Goal: Task Accomplishment & Management: Manage account settings

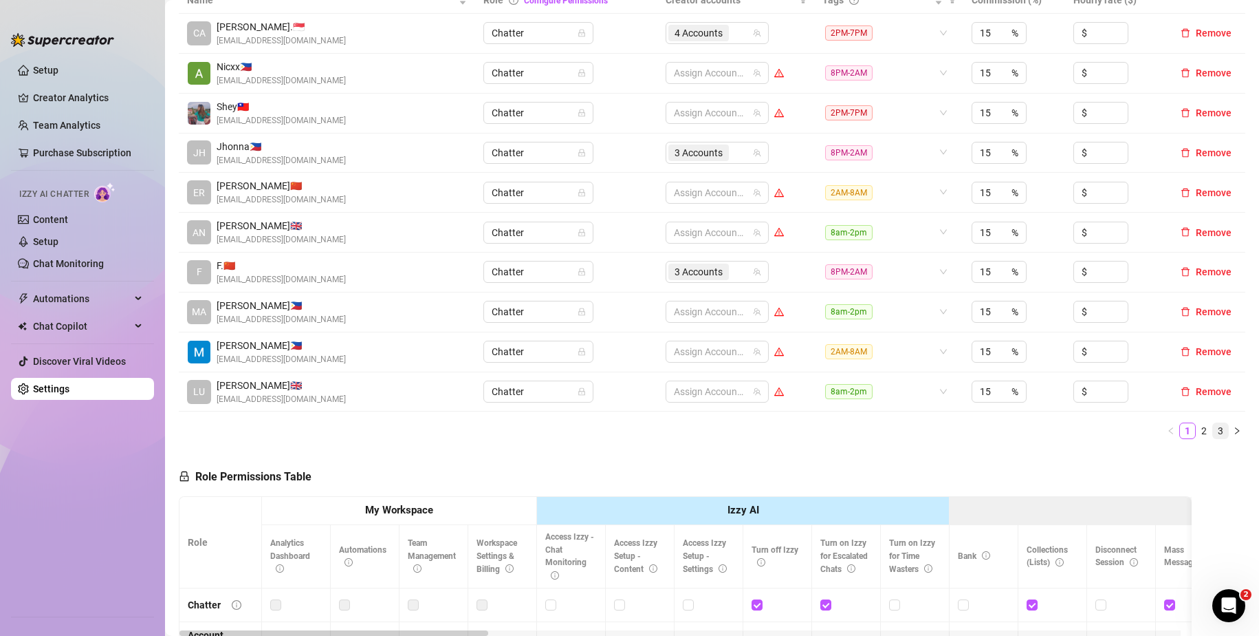
scroll to position [344, 0]
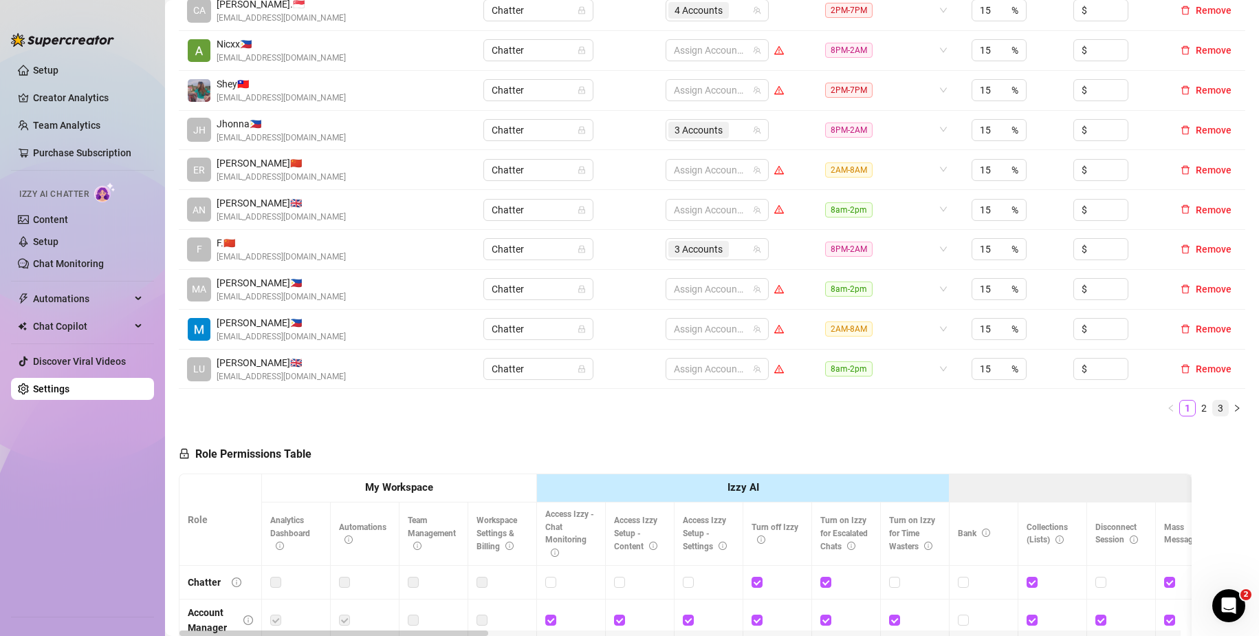
click at [1213, 409] on link "3" at bounding box center [1220, 407] width 15 height 15
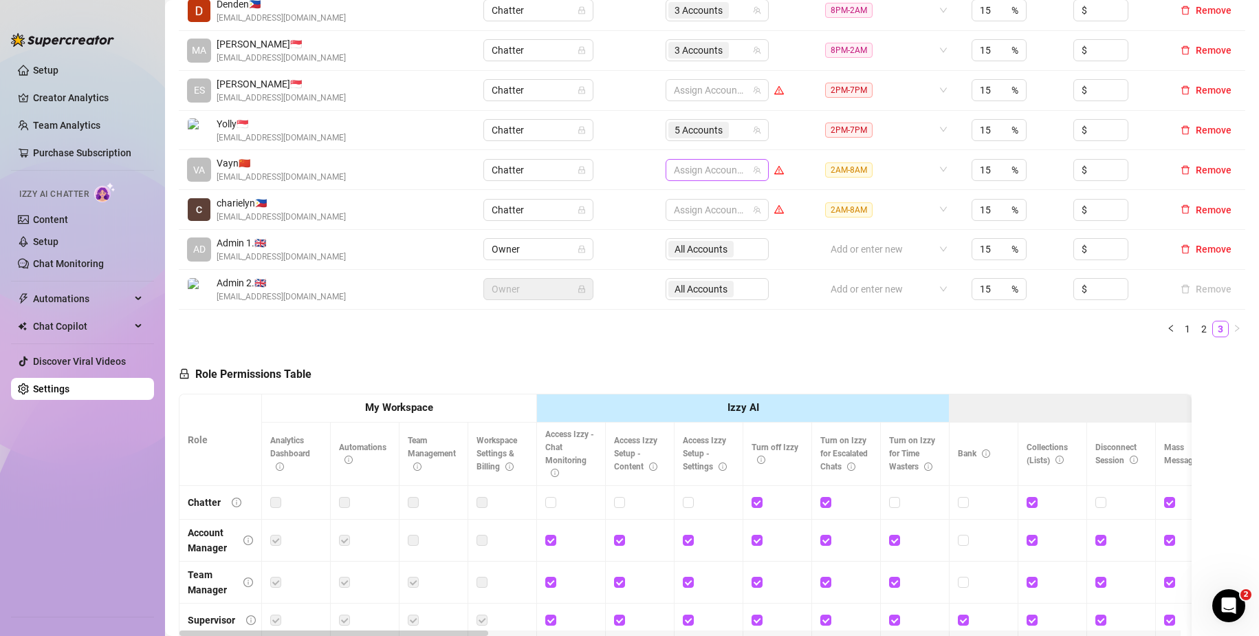
click at [685, 173] on div at bounding box center [710, 169] width 83 height 19
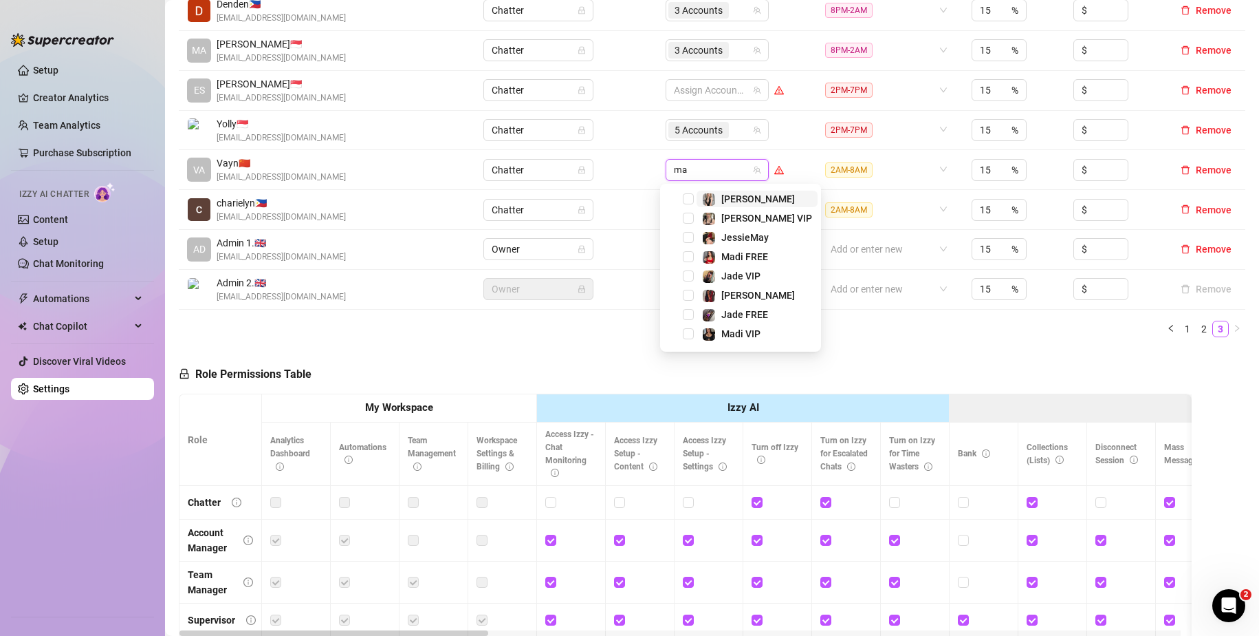
type input "mar"
click at [685, 199] on span "Select tree node" at bounding box center [688, 198] width 11 height 11
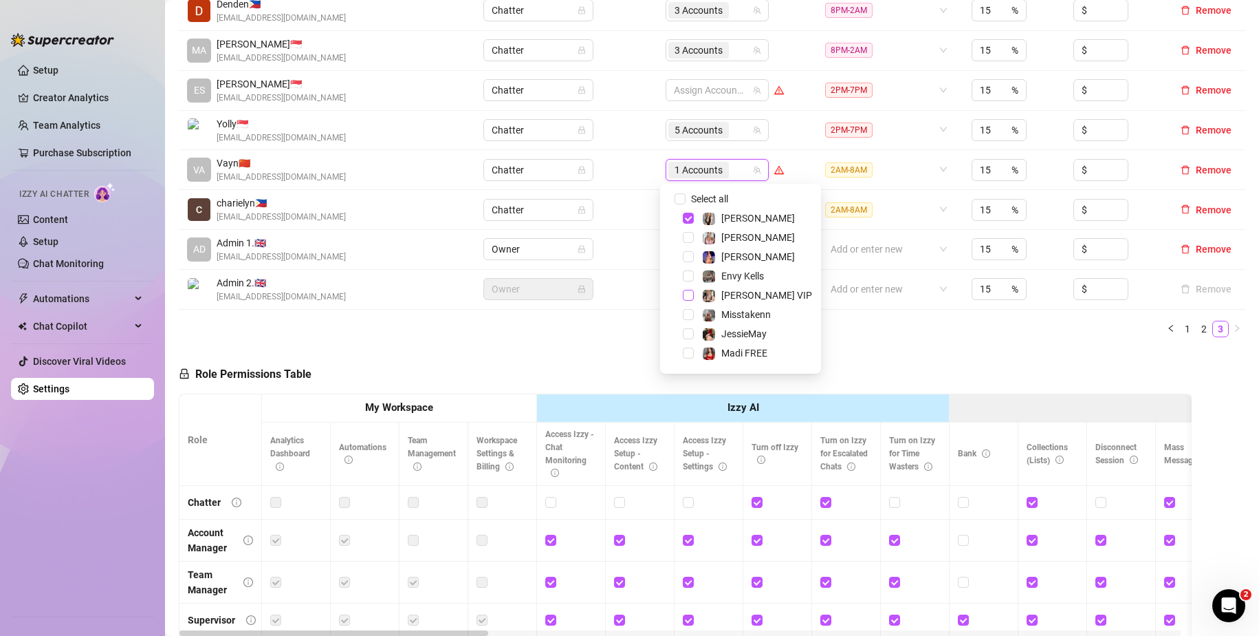
click at [690, 296] on span "Select tree node" at bounding box center [688, 295] width 11 height 11
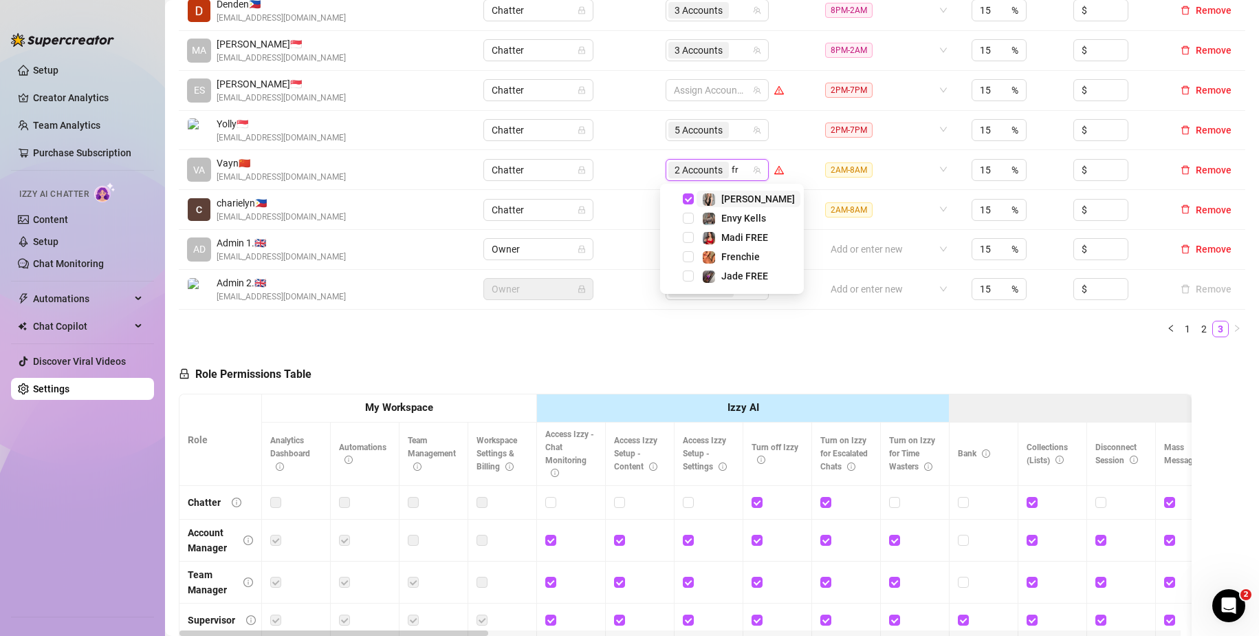
type input "fre"
click at [684, 258] on span "Select tree node" at bounding box center [688, 256] width 11 height 11
type input "env"
click at [688, 201] on span "Select tree node" at bounding box center [688, 198] width 11 height 11
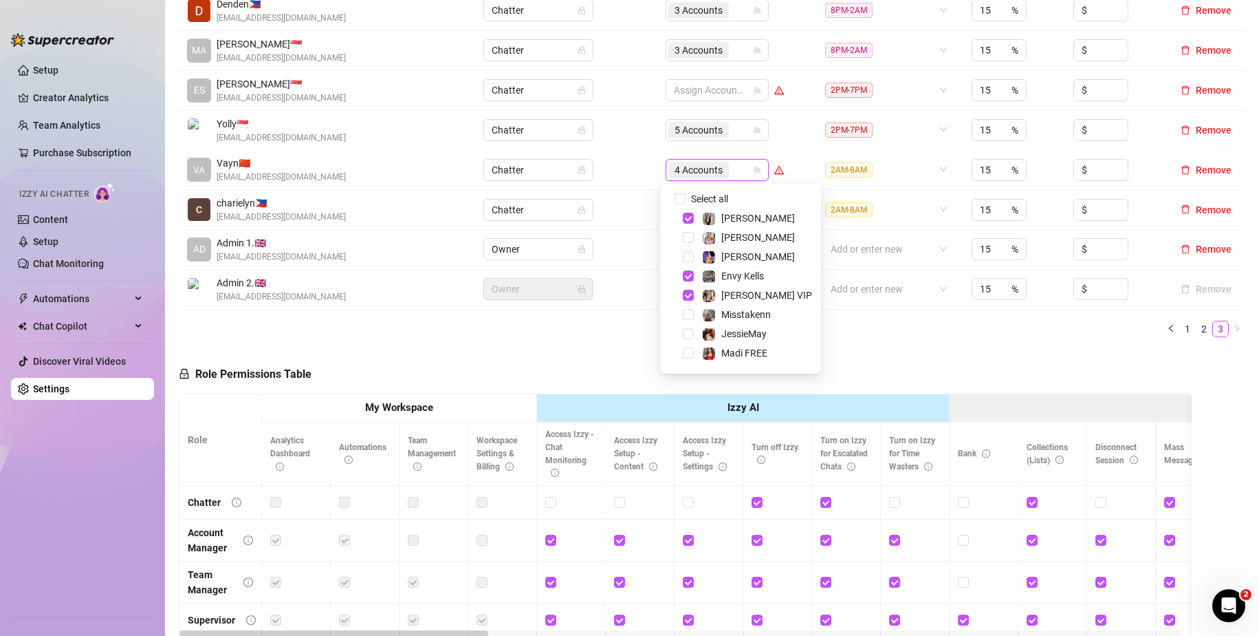
click at [856, 318] on div "Name Role Configure Permissions Creator accounts Tags Commission (%) Hourly rat…" at bounding box center [712, 150] width 1067 height 373
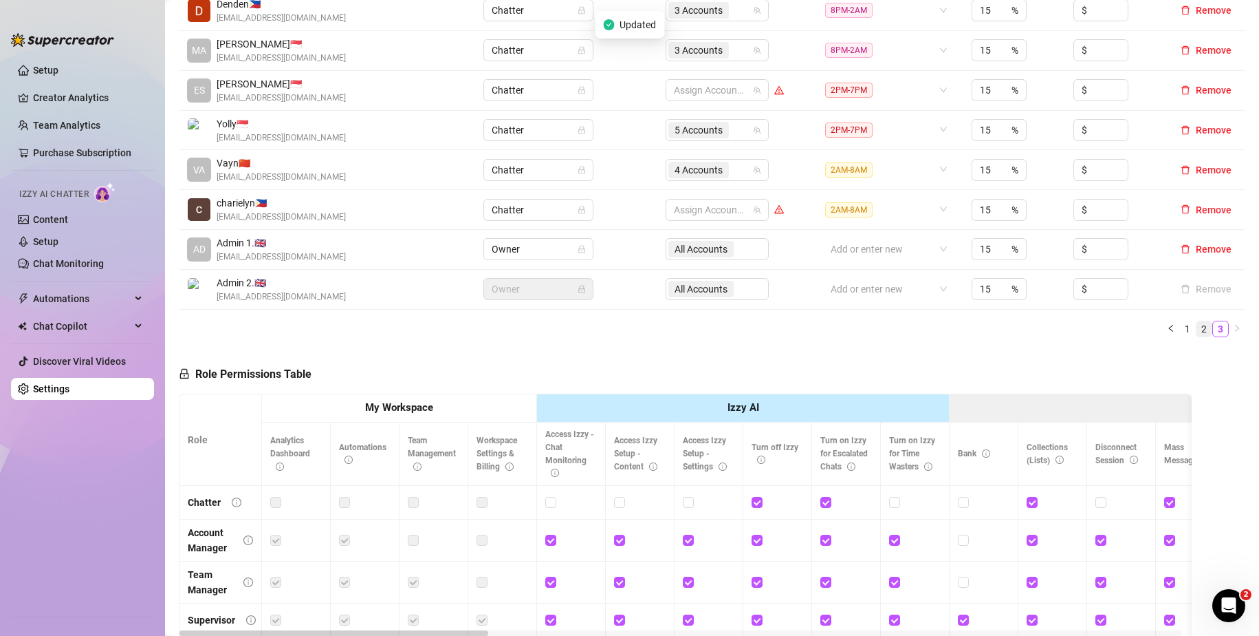
click at [1197, 323] on link "2" at bounding box center [1204, 328] width 15 height 15
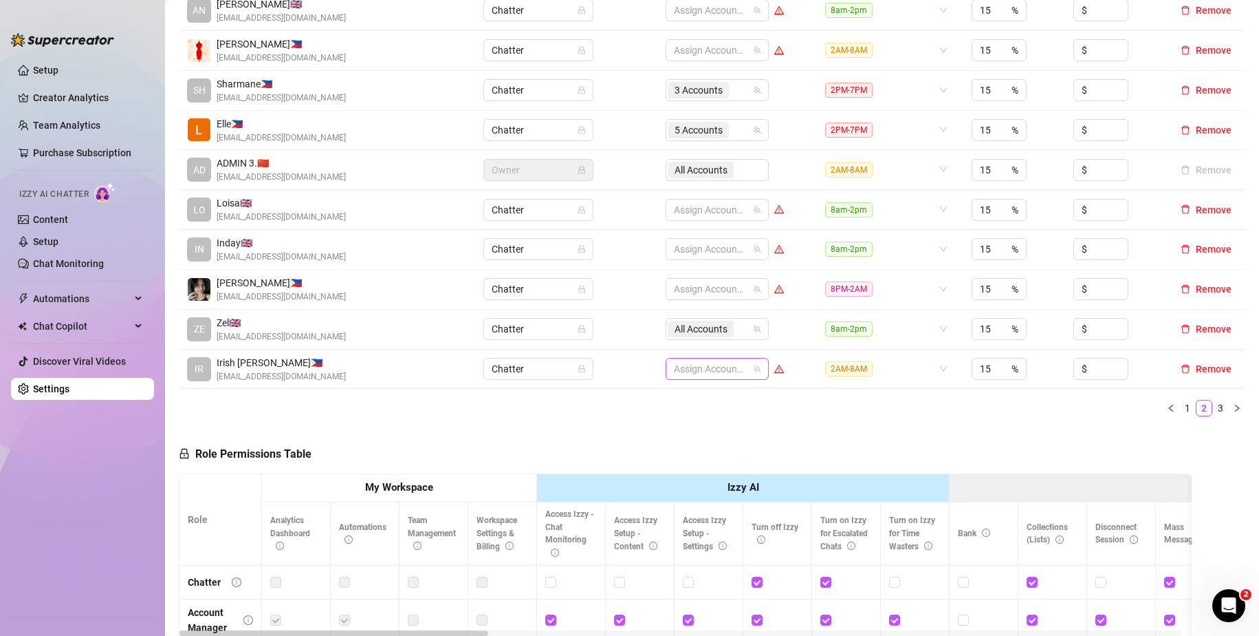
click at [701, 371] on div at bounding box center [710, 368] width 83 height 19
type input "jade"
click at [686, 398] on span "Select tree node" at bounding box center [688, 397] width 11 height 11
type input "jad"
click at [688, 413] on span "Select tree node" at bounding box center [688, 416] width 11 height 11
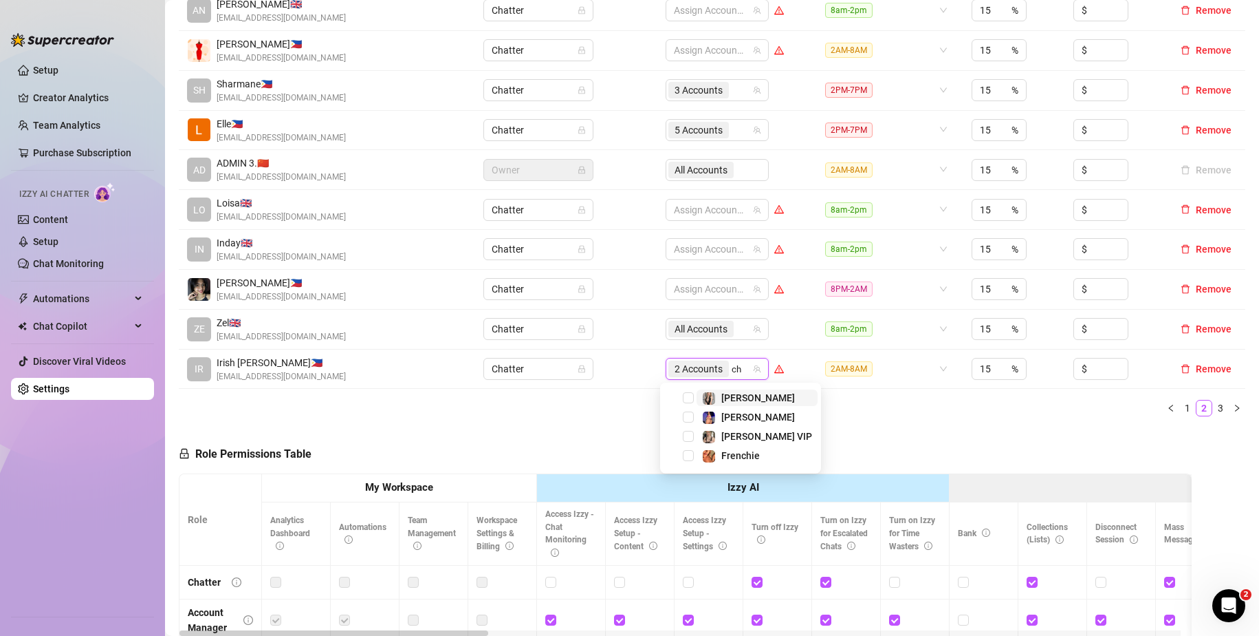
type input "chy"
click at [683, 398] on span "Select tree node" at bounding box center [688, 397] width 11 height 11
type input "ph"
click at [691, 396] on span "Select tree node" at bounding box center [688, 397] width 11 height 11
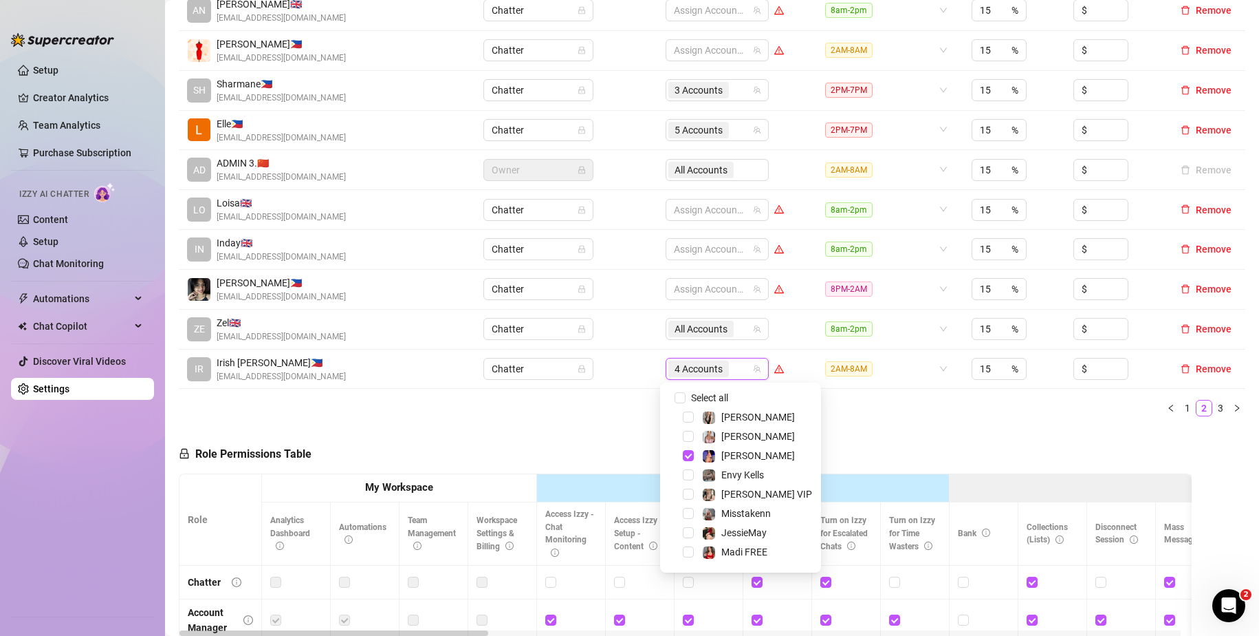
click at [880, 412] on ul "1 2 3" at bounding box center [712, 408] width 1067 height 17
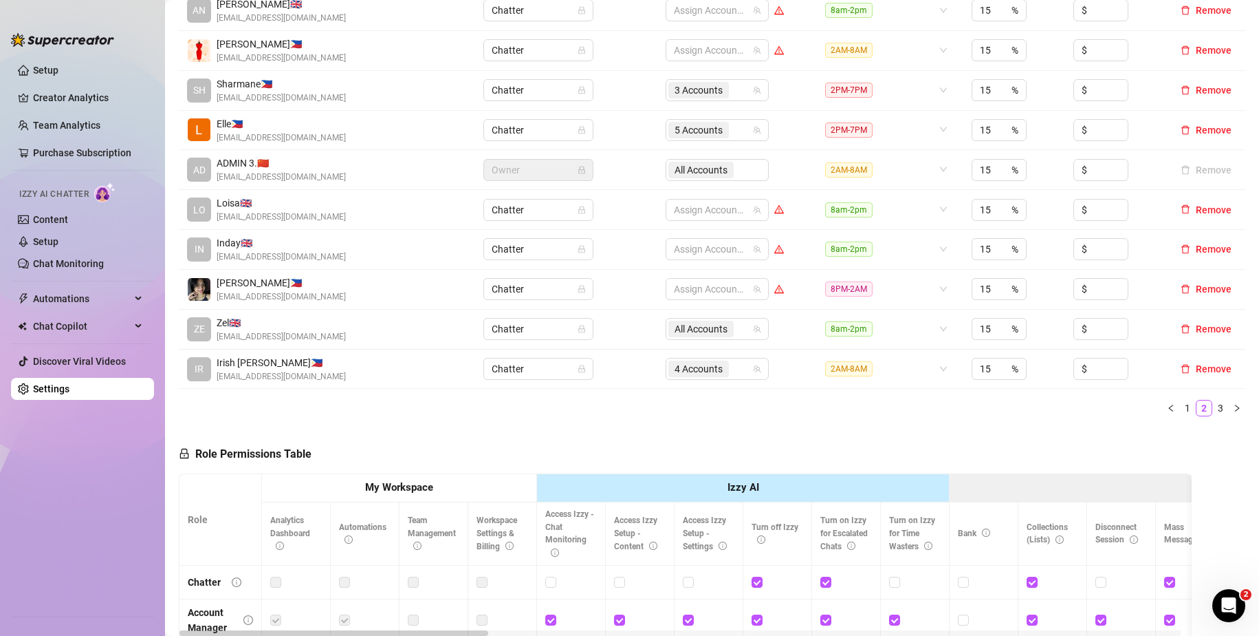
scroll to position [275, 0]
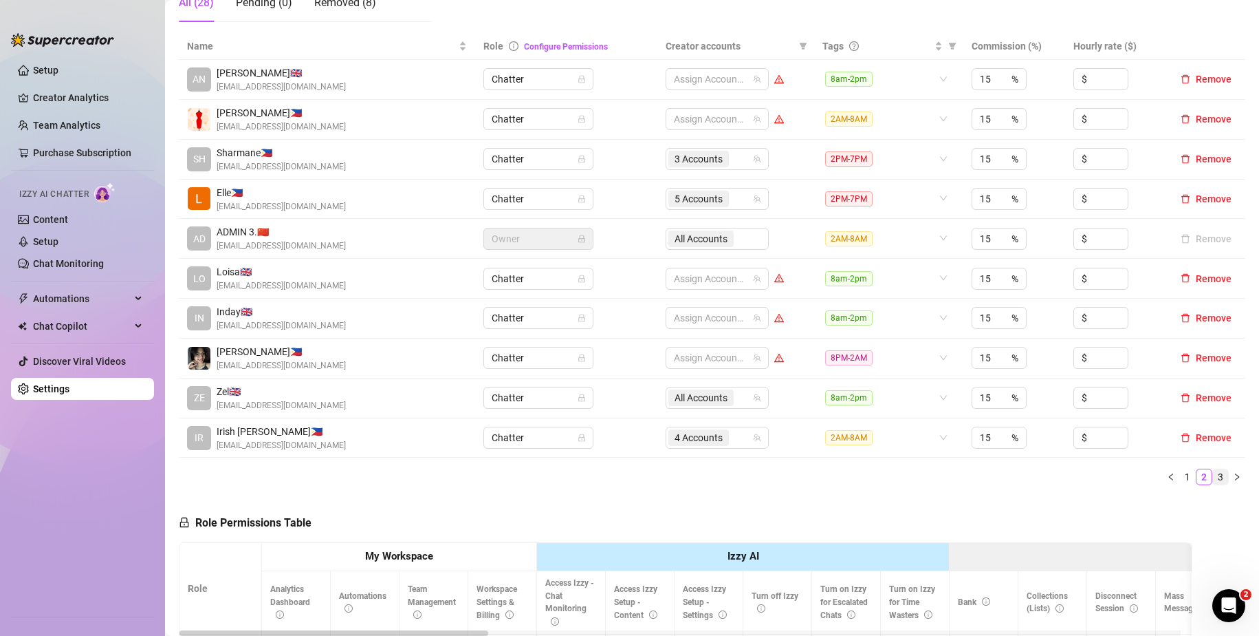
click at [1213, 475] on link "3" at bounding box center [1220, 476] width 15 height 15
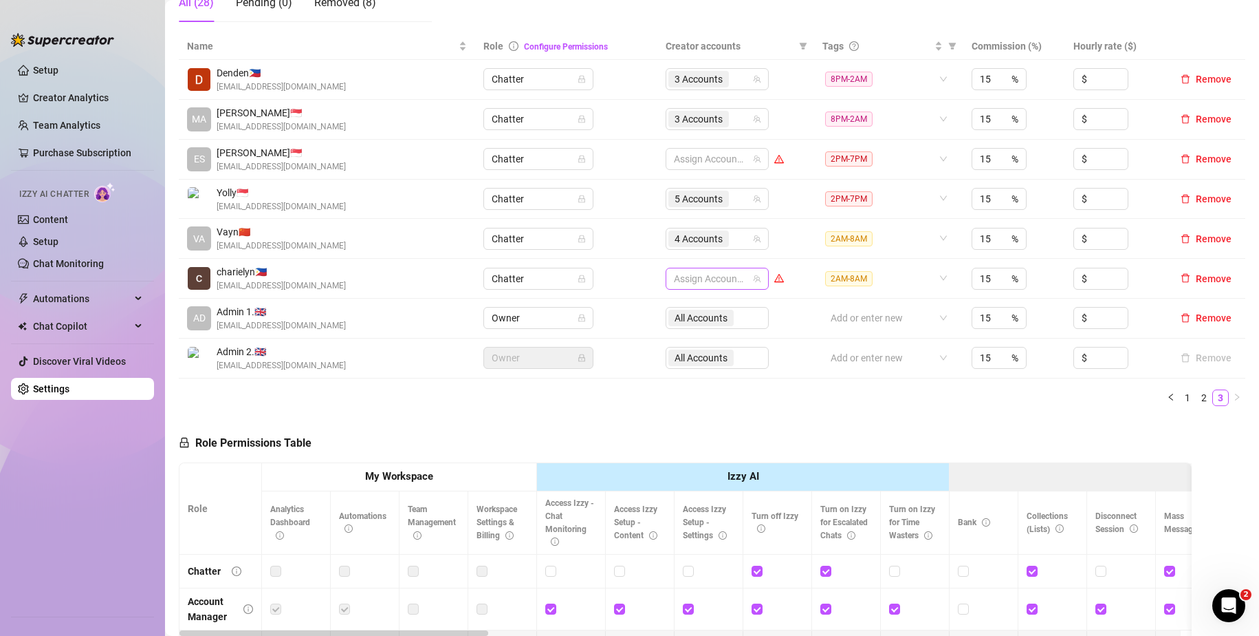
click at [707, 277] on div at bounding box center [710, 278] width 83 height 19
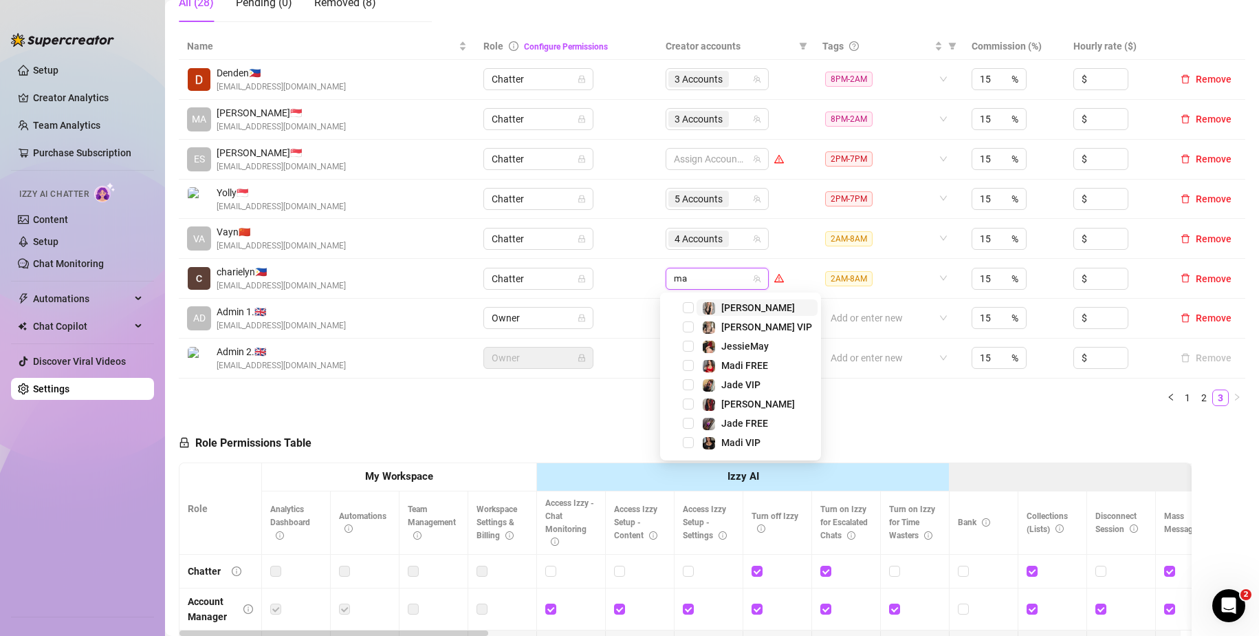
type input "mad"
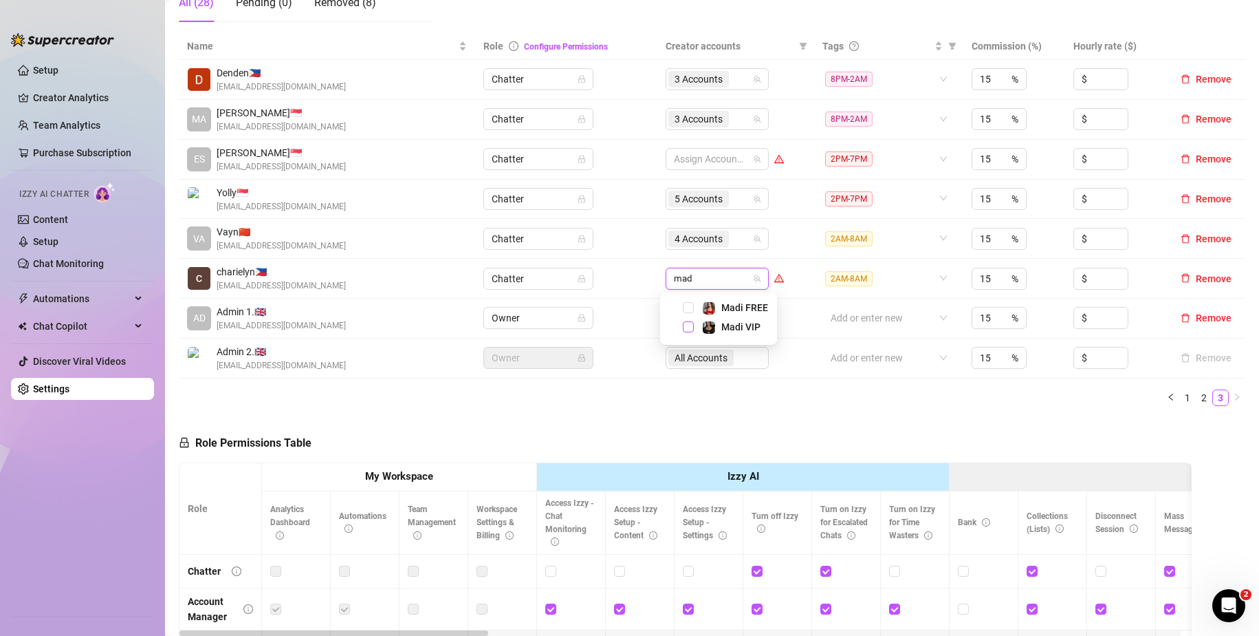
click at [684, 327] on span "Select tree node" at bounding box center [688, 326] width 11 height 11
type input "mis"
click at [691, 307] on span "Select tree node" at bounding box center [688, 307] width 11 height 11
type input "ang"
click at [689, 308] on span "Select tree node" at bounding box center [688, 307] width 11 height 11
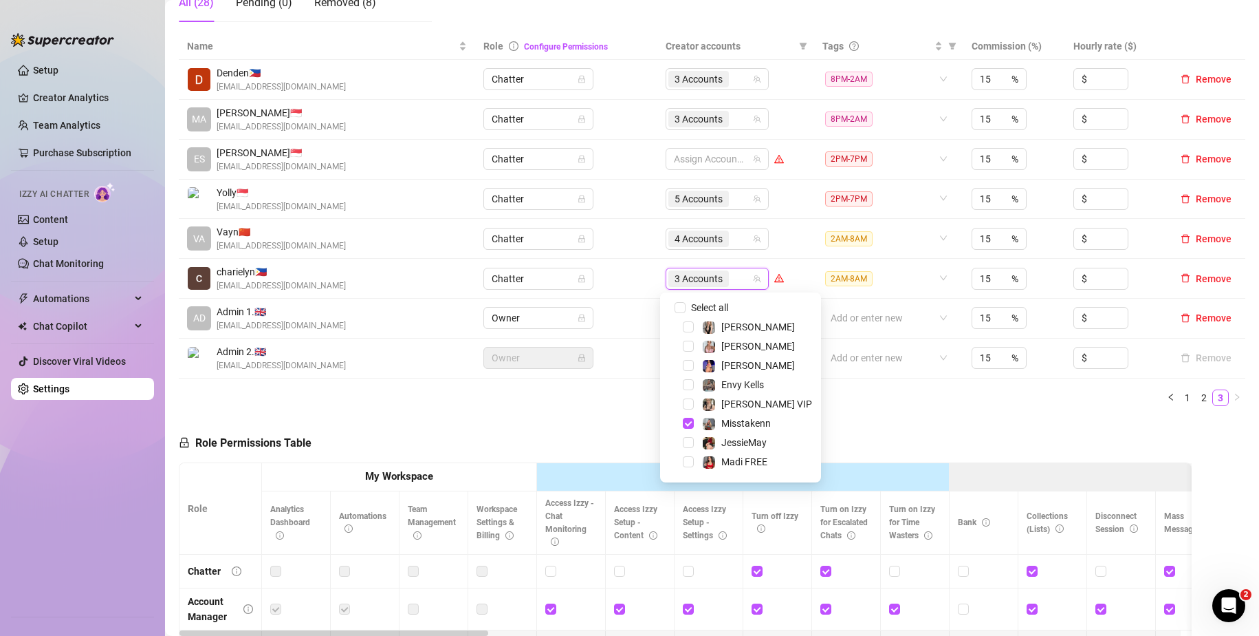
click at [842, 403] on ul "1 2 3" at bounding box center [712, 397] width 1067 height 17
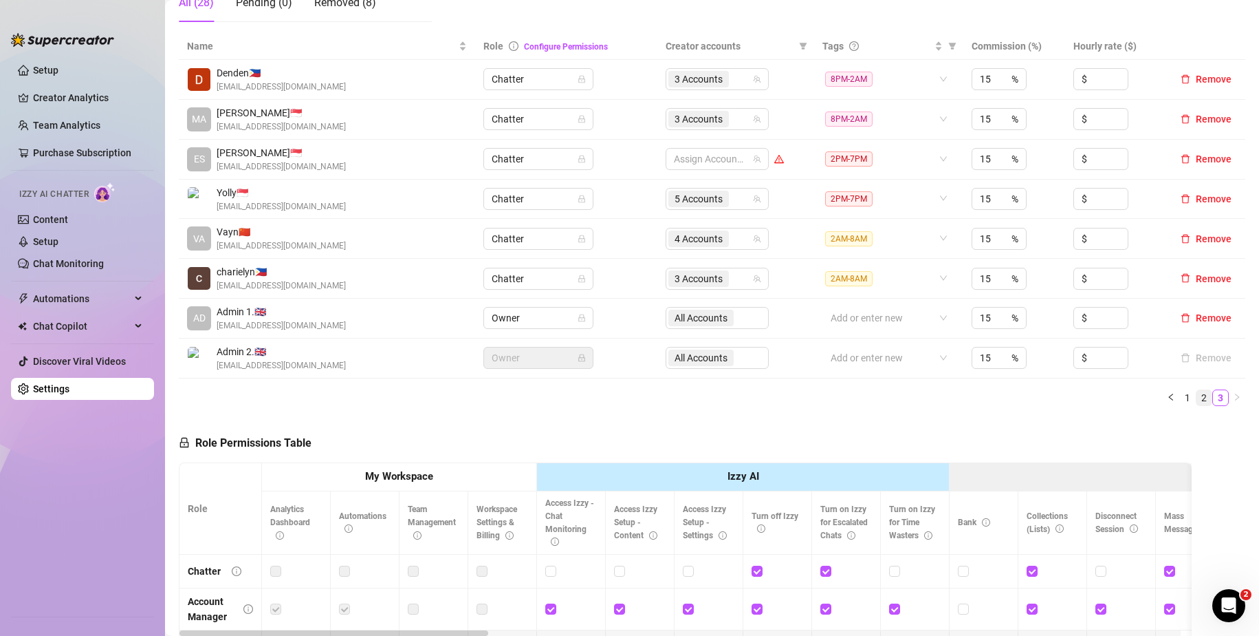
click at [1197, 396] on link "2" at bounding box center [1204, 397] width 15 height 15
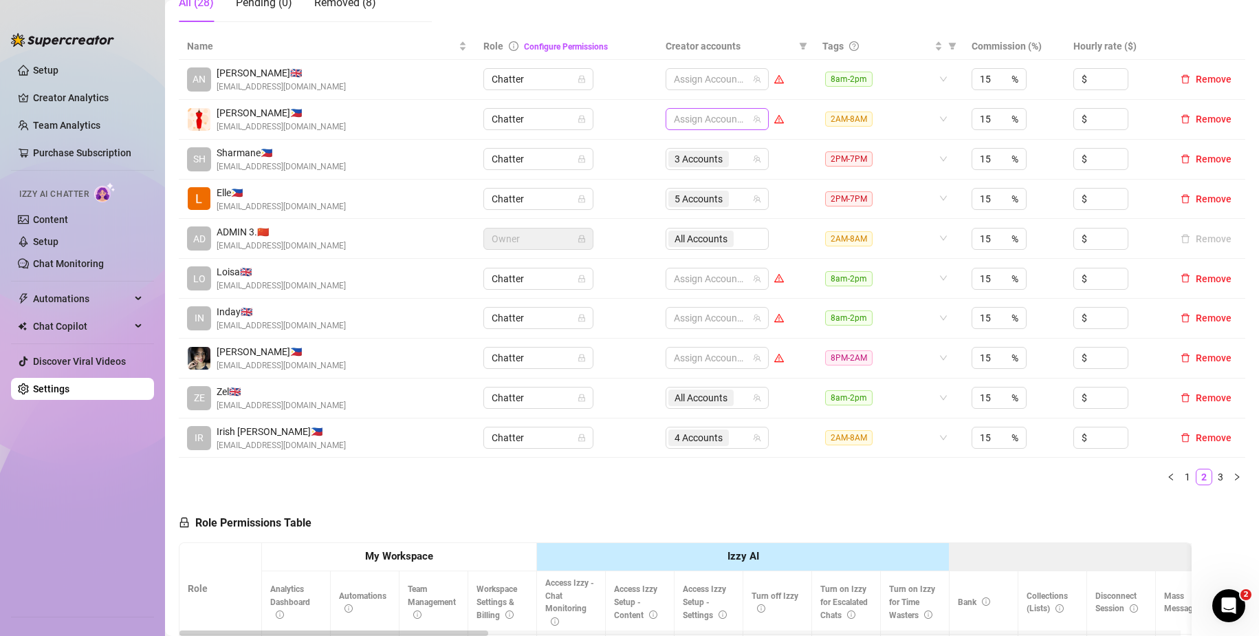
click at [695, 120] on div at bounding box center [710, 118] width 83 height 19
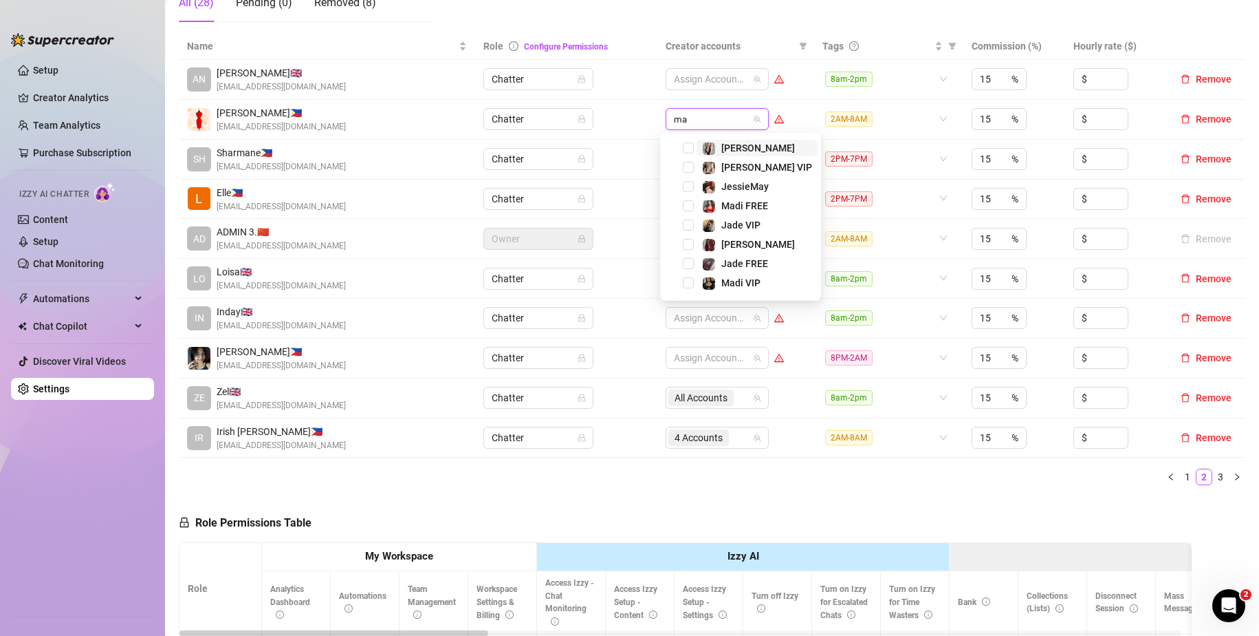
type input "mad"
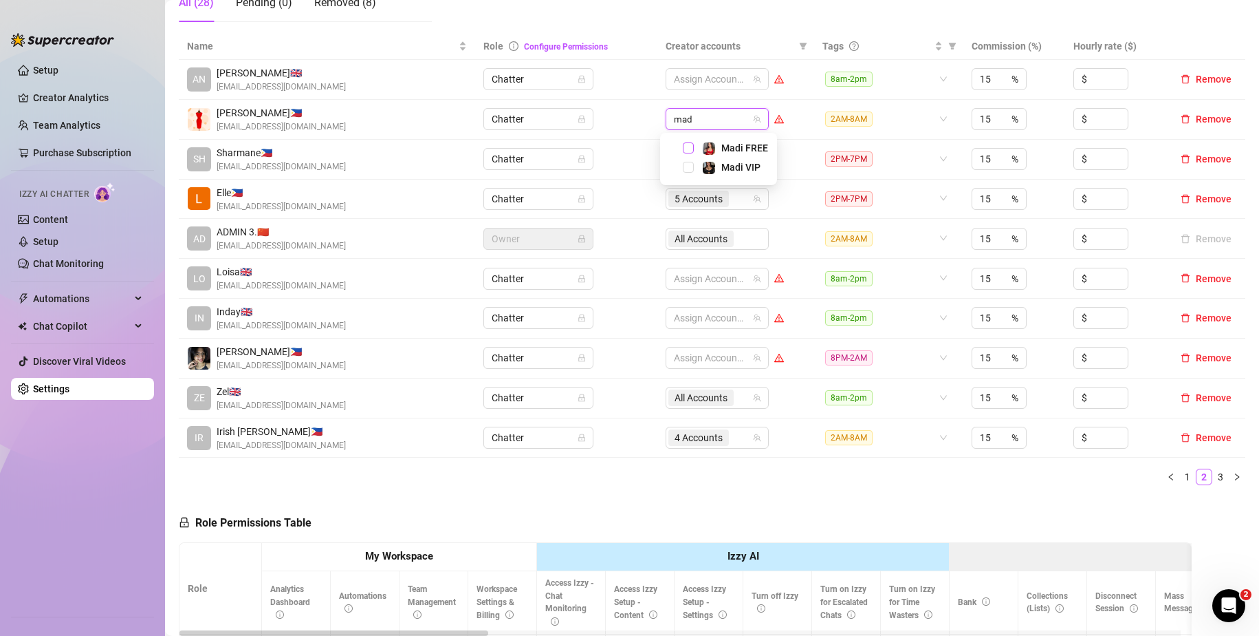
click at [688, 149] on span "Select tree node" at bounding box center [688, 147] width 11 height 11
type input "jes"
click at [689, 148] on span "Select tree node" at bounding box center [688, 147] width 11 height 11
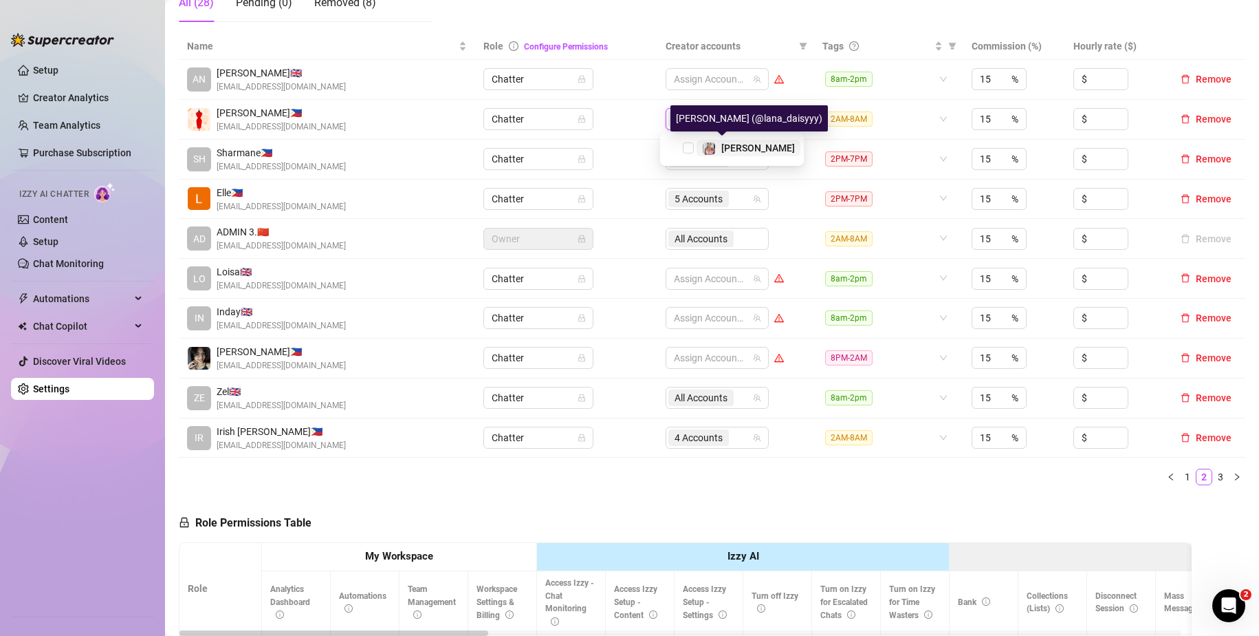
type input "[PERSON_NAME]"
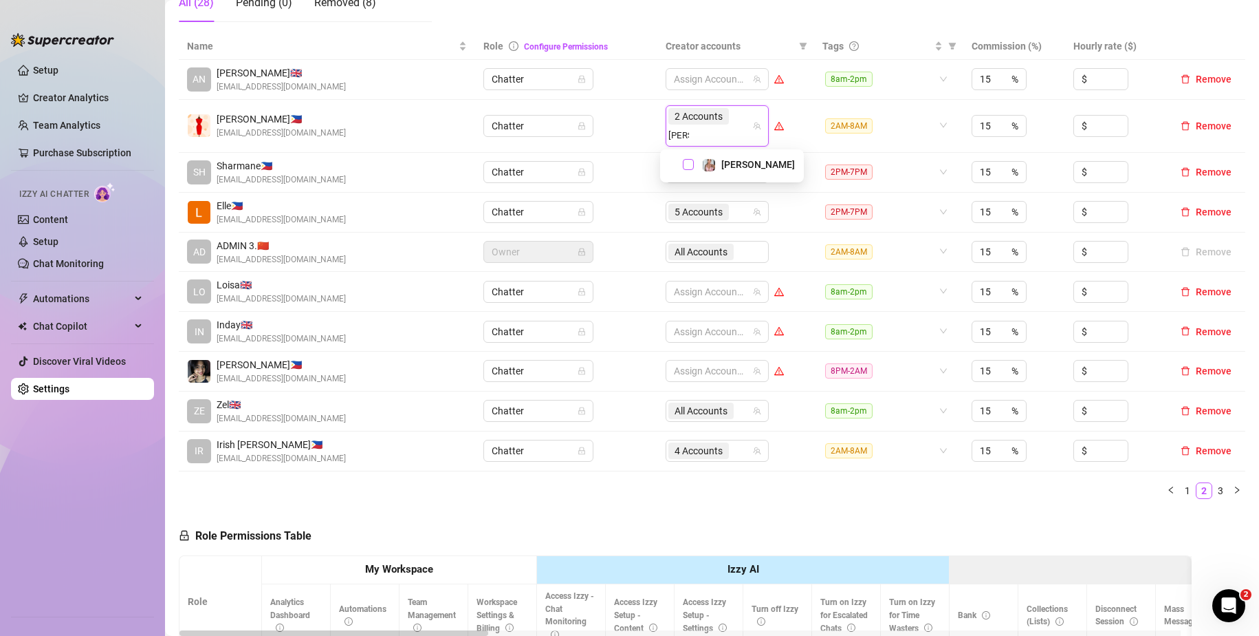
click at [684, 161] on span "Select tree node" at bounding box center [688, 164] width 11 height 11
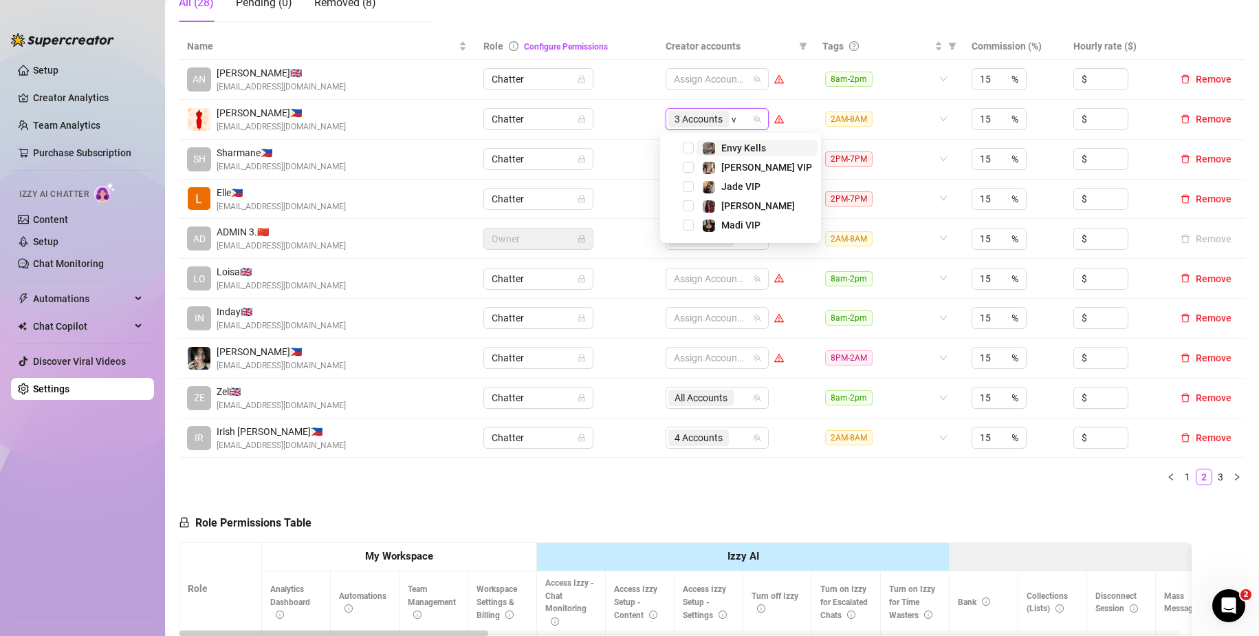
type input "va"
click at [684, 149] on span "Select tree node" at bounding box center [688, 147] width 11 height 11
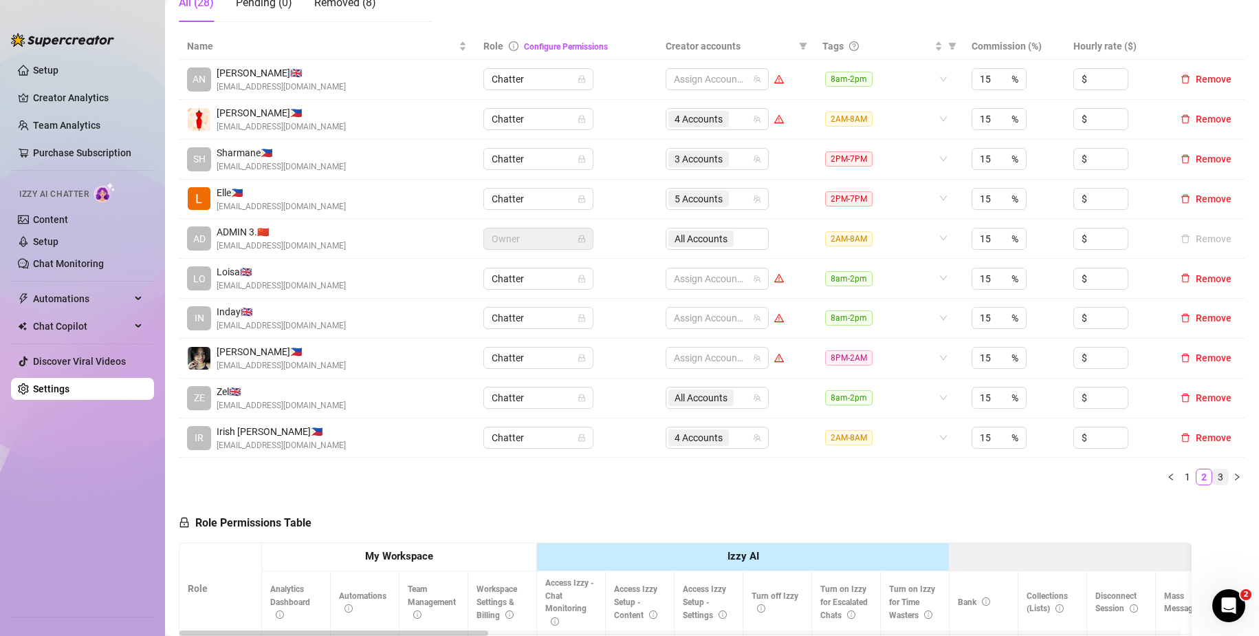
click at [1213, 476] on link "3" at bounding box center [1220, 476] width 15 height 15
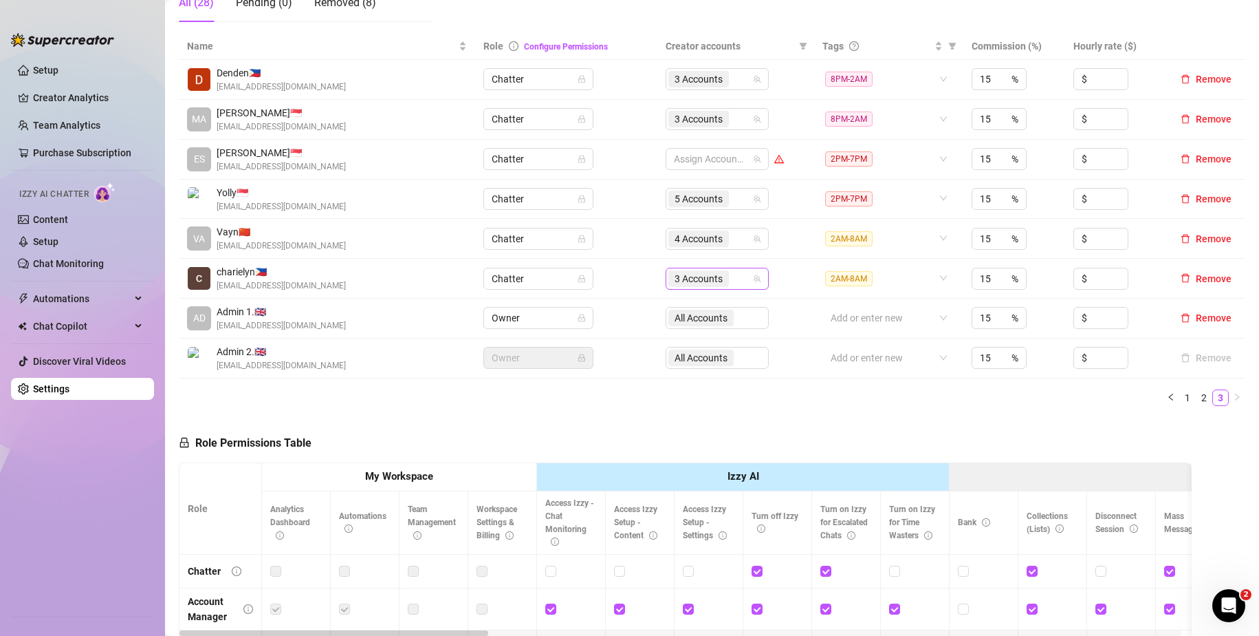
click at [732, 281] on div "3 Accounts" at bounding box center [710, 278] width 83 height 19
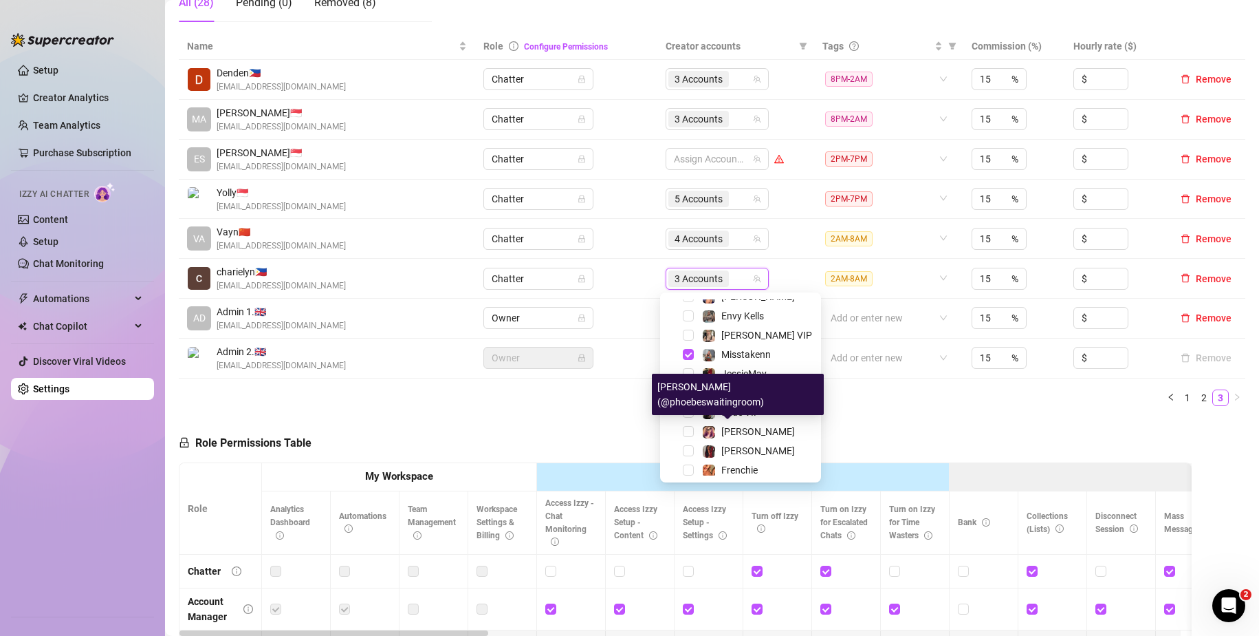
scroll to position [132, 0]
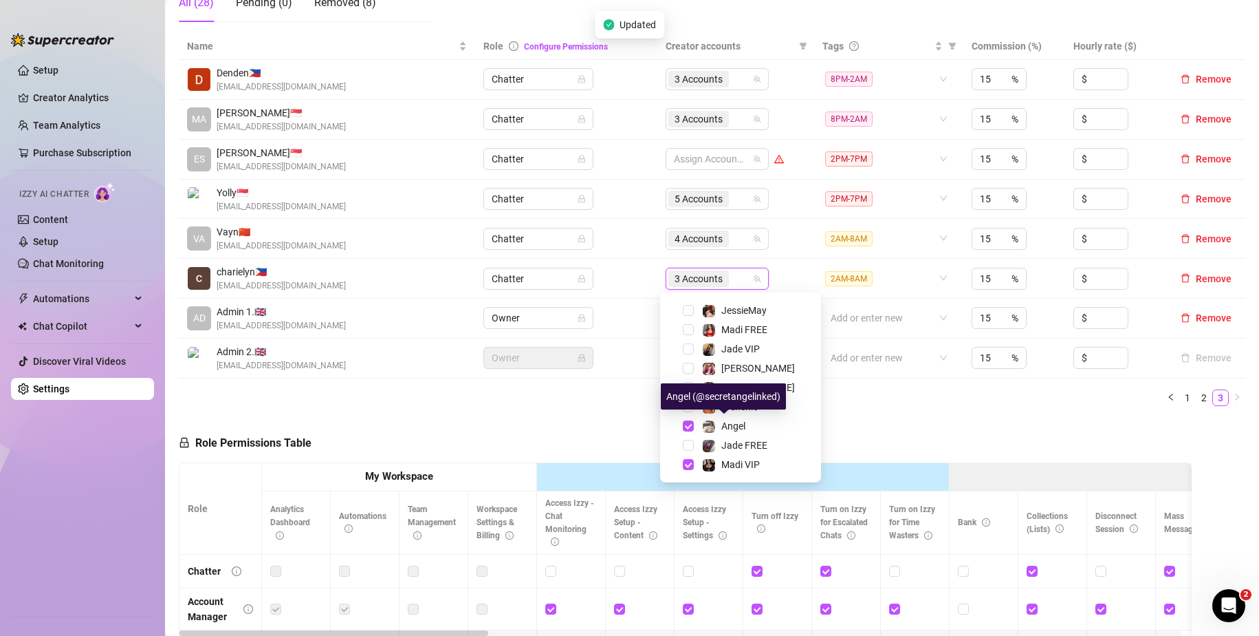
click at [911, 421] on div "Role Permissions Table Role My Workspace Izzy AI OnlyFans Side Menu OnlyFans Ch…" at bounding box center [685, 615] width 1013 height 396
